Goal: Find specific page/section: Find specific page/section

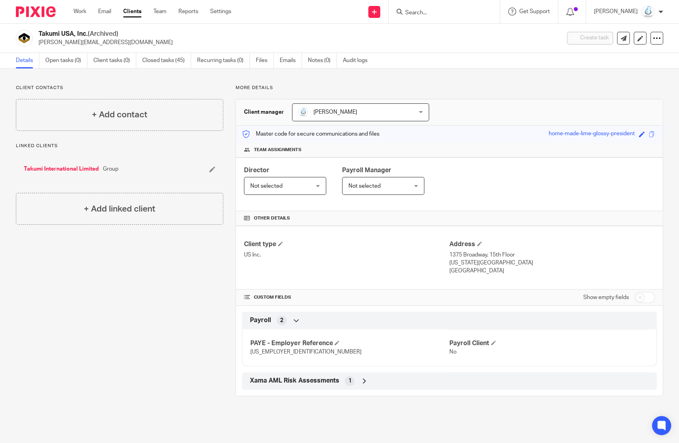
click at [426, 12] on input "Search" at bounding box center [440, 13] width 72 height 7
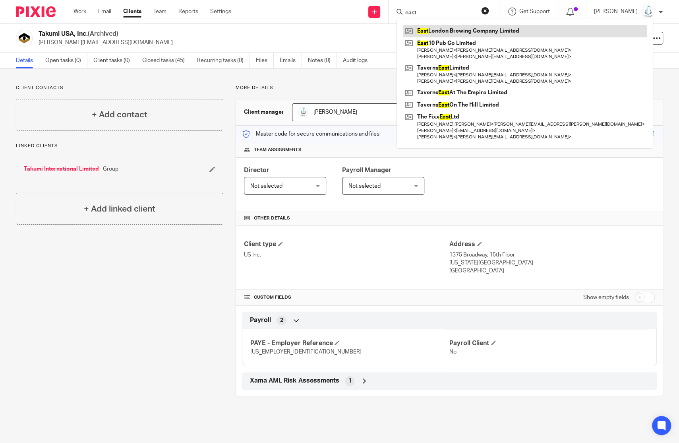
type input "east"
click at [438, 34] on link at bounding box center [525, 31] width 244 height 12
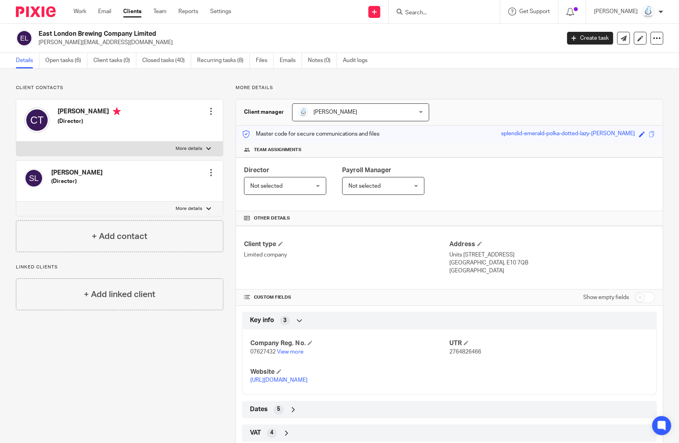
scroll to position [66, 0]
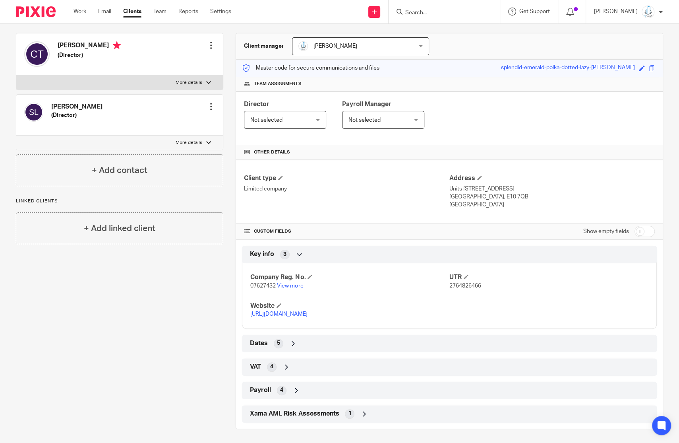
click at [641, 226] on input "checkbox" at bounding box center [644, 231] width 20 height 11
checkbox input "true"
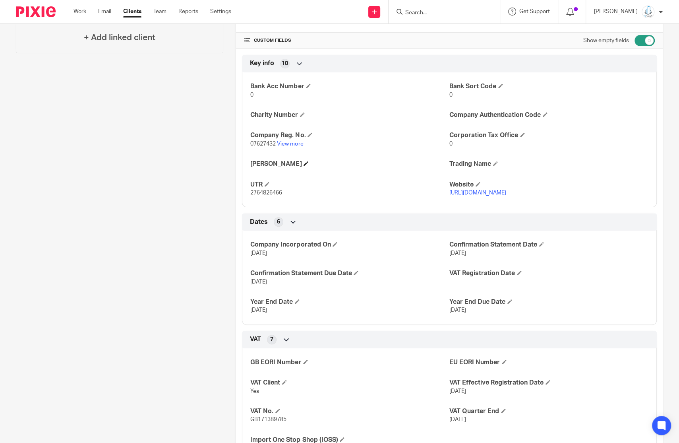
scroll to position [250, 0]
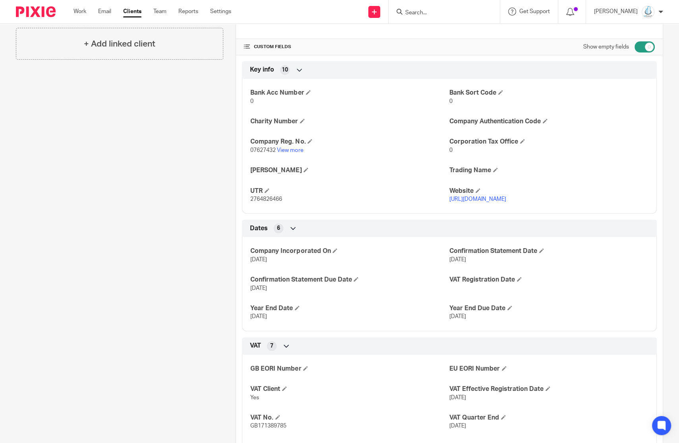
click at [273, 197] on span "2764826466" at bounding box center [266, 199] width 32 height 6
copy span "2764826466"
click at [271, 199] on span "2764826466" at bounding box center [266, 199] width 32 height 6
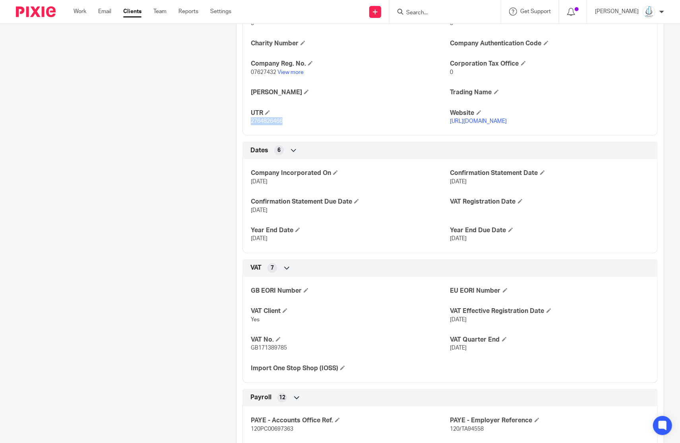
scroll to position [329, 0]
